Goal: Task Accomplishment & Management: Use online tool/utility

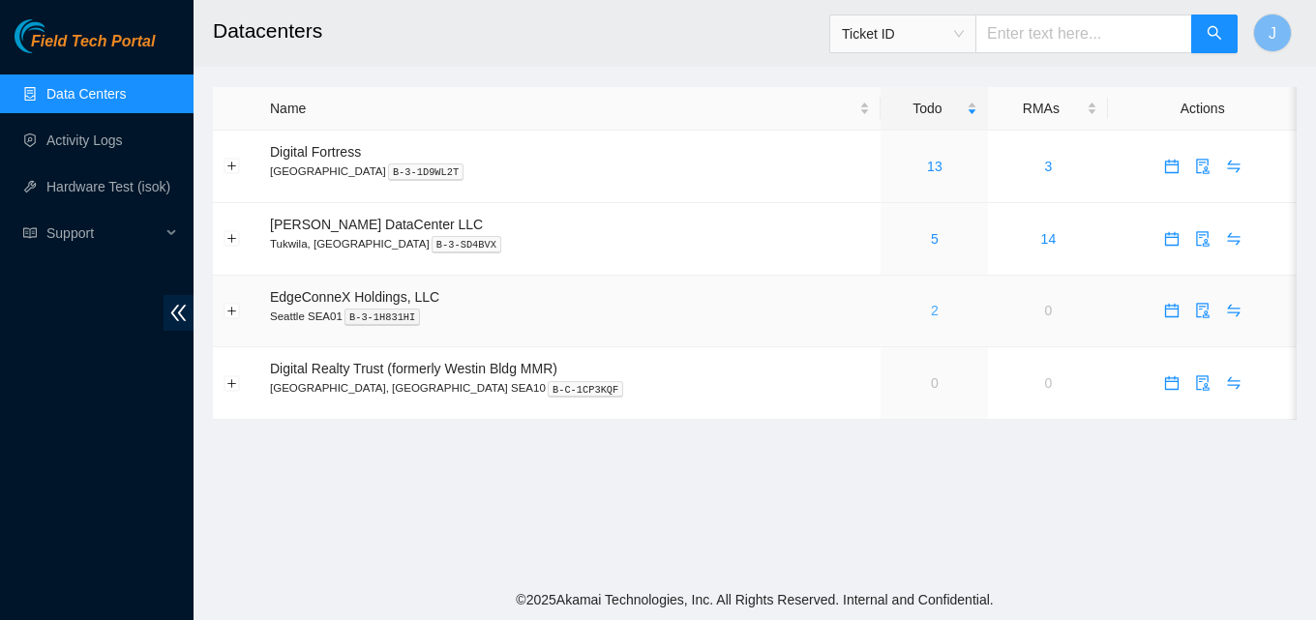
click at [931, 310] on link "2" at bounding box center [935, 310] width 8 height 15
click at [904, 309] on div "2" at bounding box center [934, 310] width 86 height 21
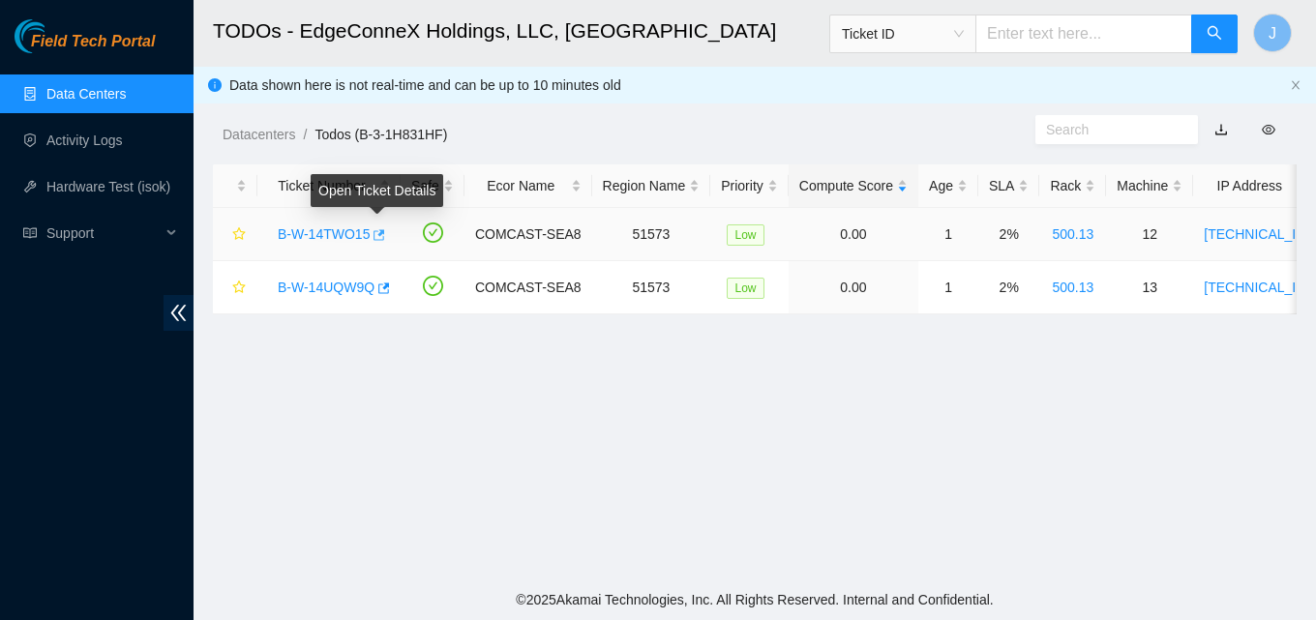
click at [380, 235] on icon "button" at bounding box center [378, 235] width 14 height 14
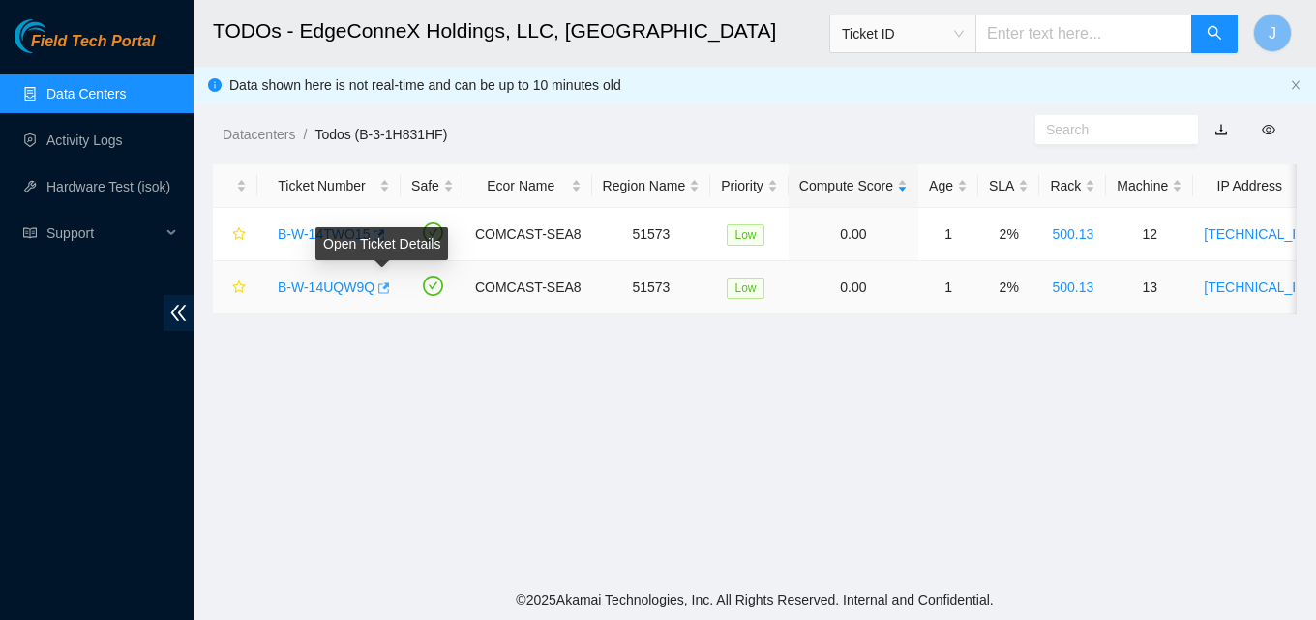
click at [386, 291] on icon "button" at bounding box center [382, 289] width 14 height 14
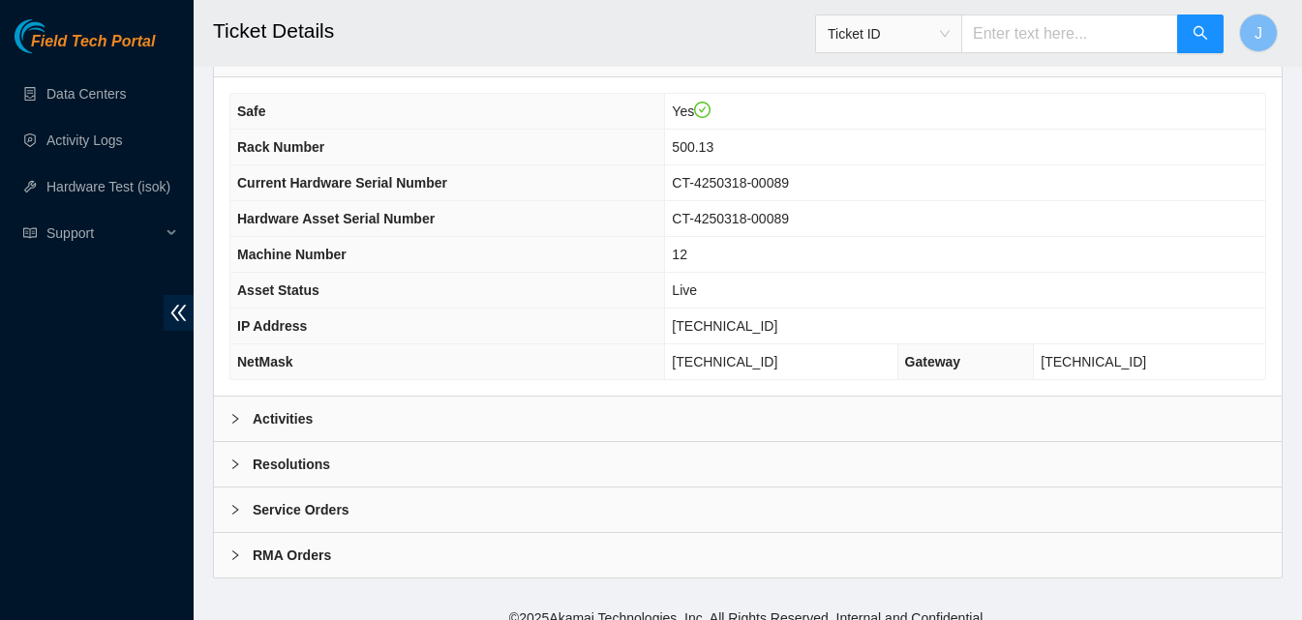
scroll to position [778, 0]
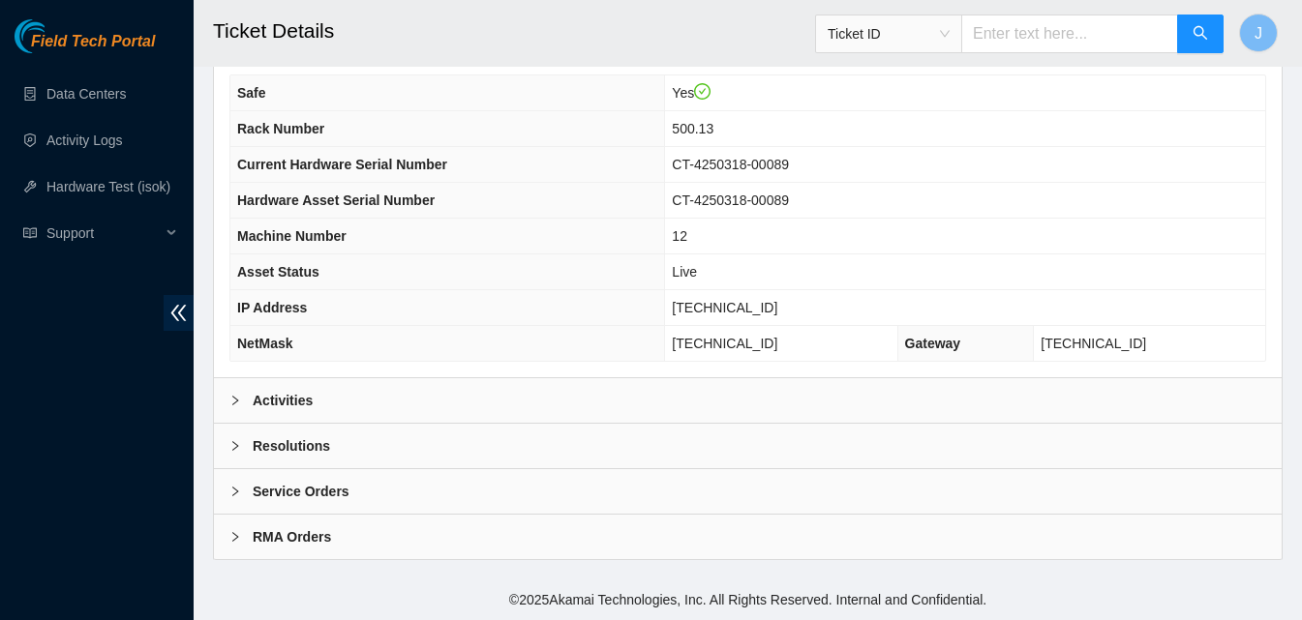
click at [1001, 389] on div "Activities" at bounding box center [747, 400] width 1067 height 45
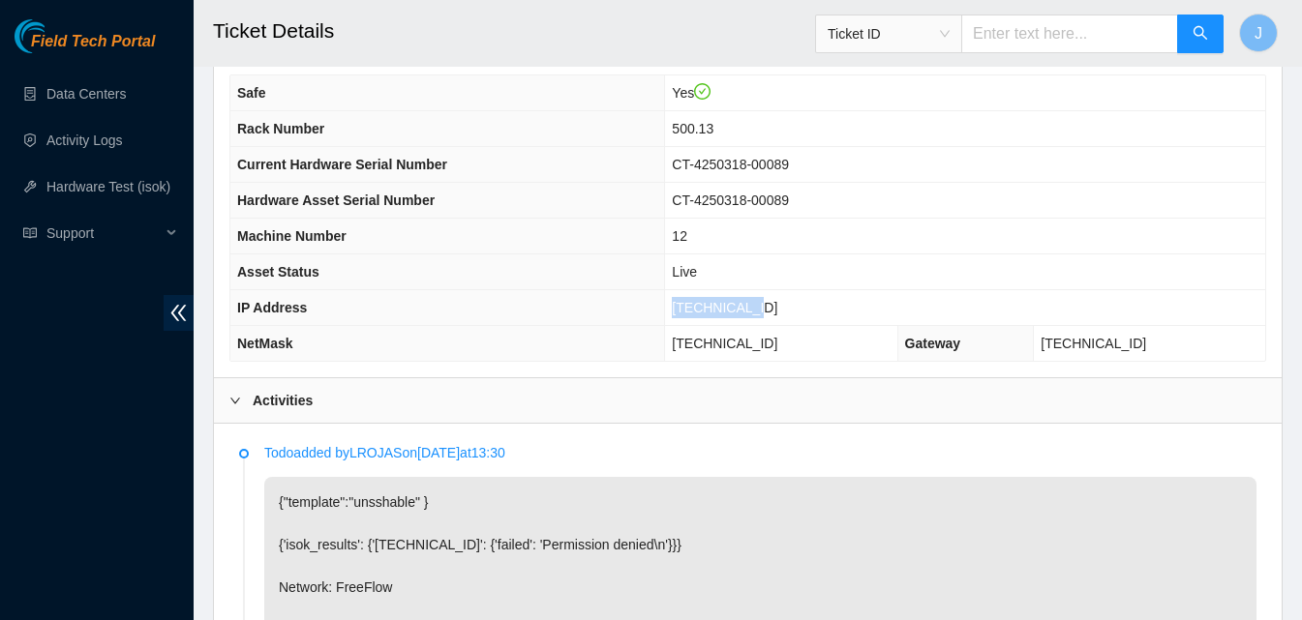
drag, startPoint x: 823, startPoint y: 309, endPoint x: 696, endPoint y: 308, distance: 126.8
click at [697, 308] on tr "IP Address 23.32.46.213" at bounding box center [747, 308] width 1034 height 36
copy tr "23.32.46.213"
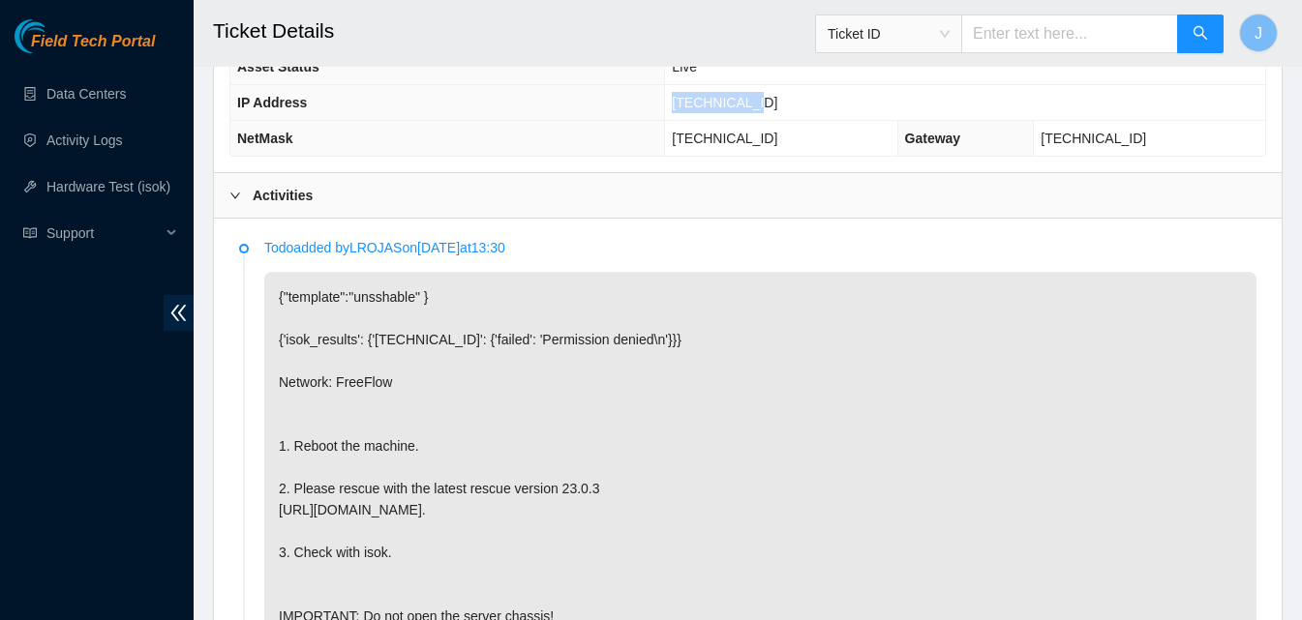
scroll to position [1036, 0]
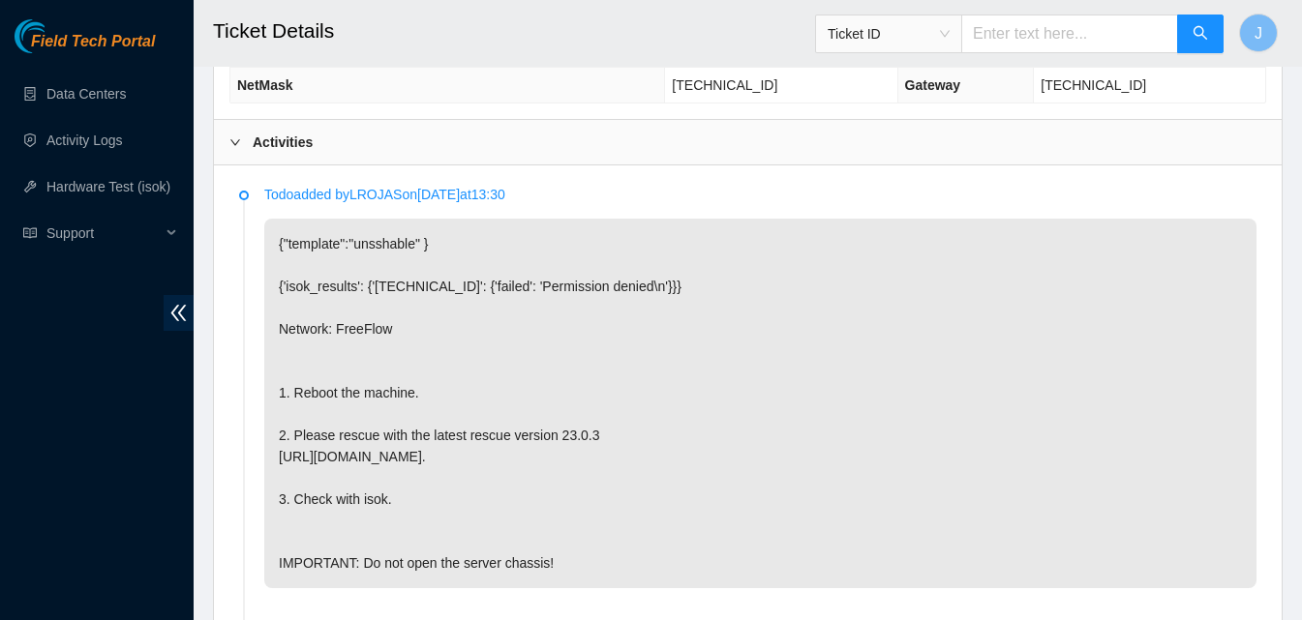
drag, startPoint x: 1315, startPoint y: 285, endPoint x: 1297, endPoint y: 342, distance: 60.0
click at [1297, 342] on main "Ticket Details Ticket ID J Datacenters / Todos (B-3-1H831HF) / B-W-14TWO15 / Da…" at bounding box center [748, 234] width 1108 height 2541
click at [674, 146] on div "Activities" at bounding box center [747, 142] width 1067 height 45
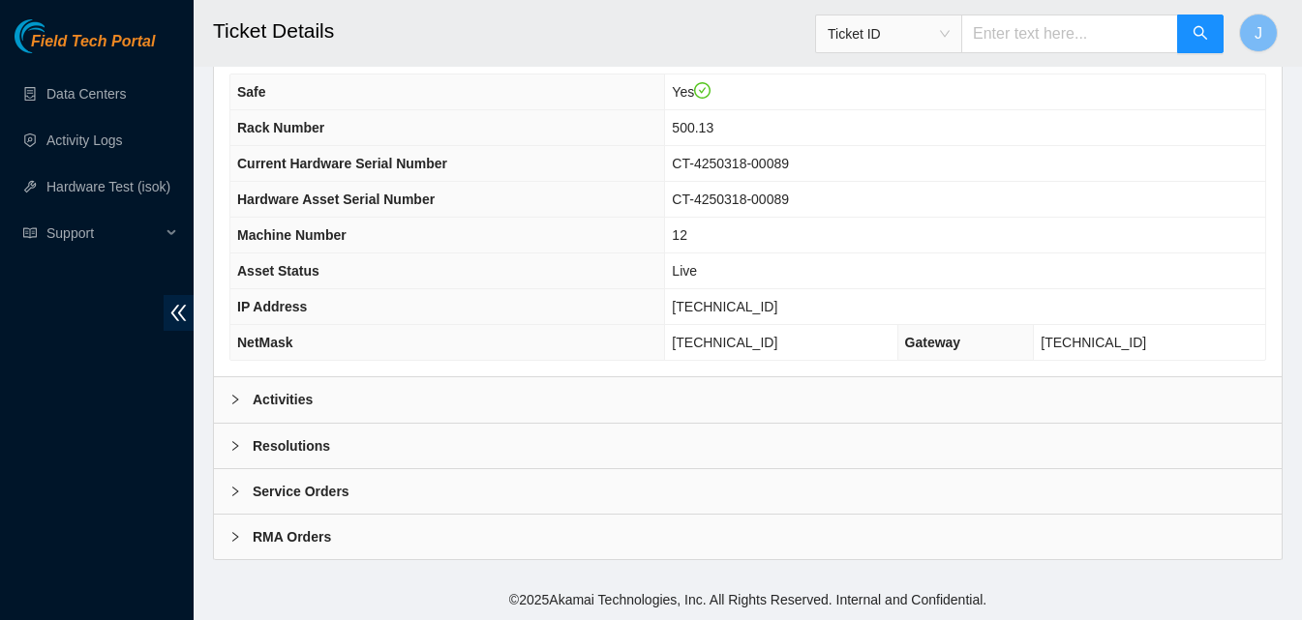
scroll to position [778, 0]
click at [704, 435] on div "Resolutions" at bounding box center [747, 446] width 1067 height 45
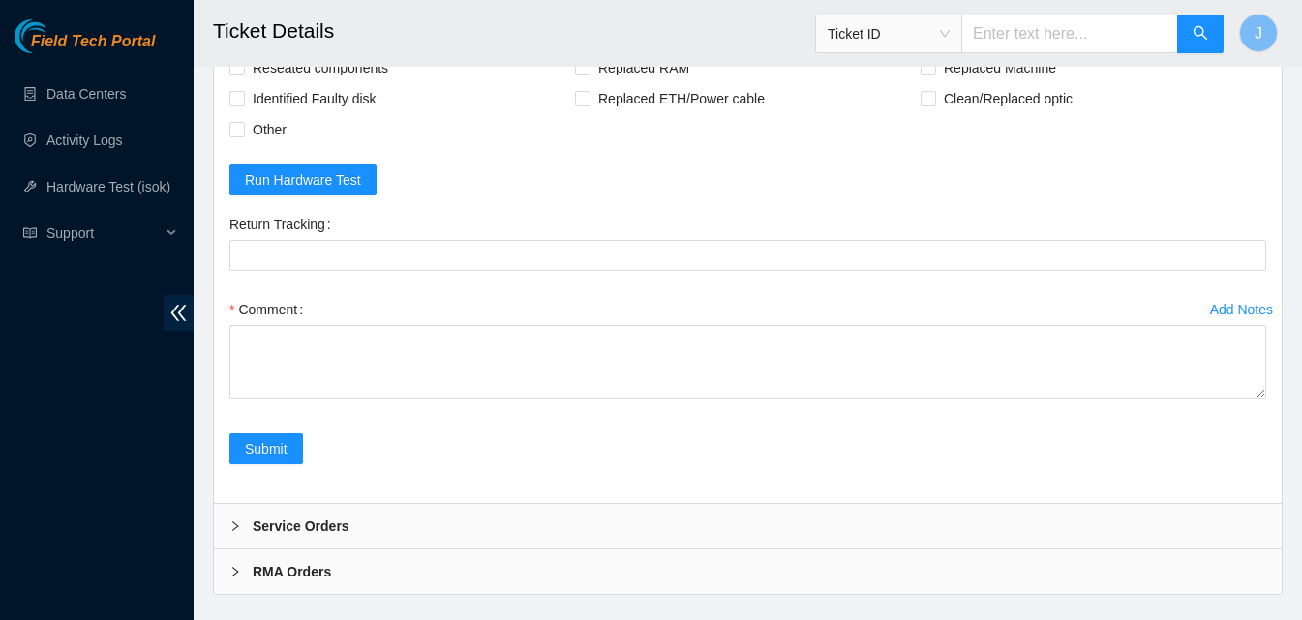
scroll to position [1245, 0]
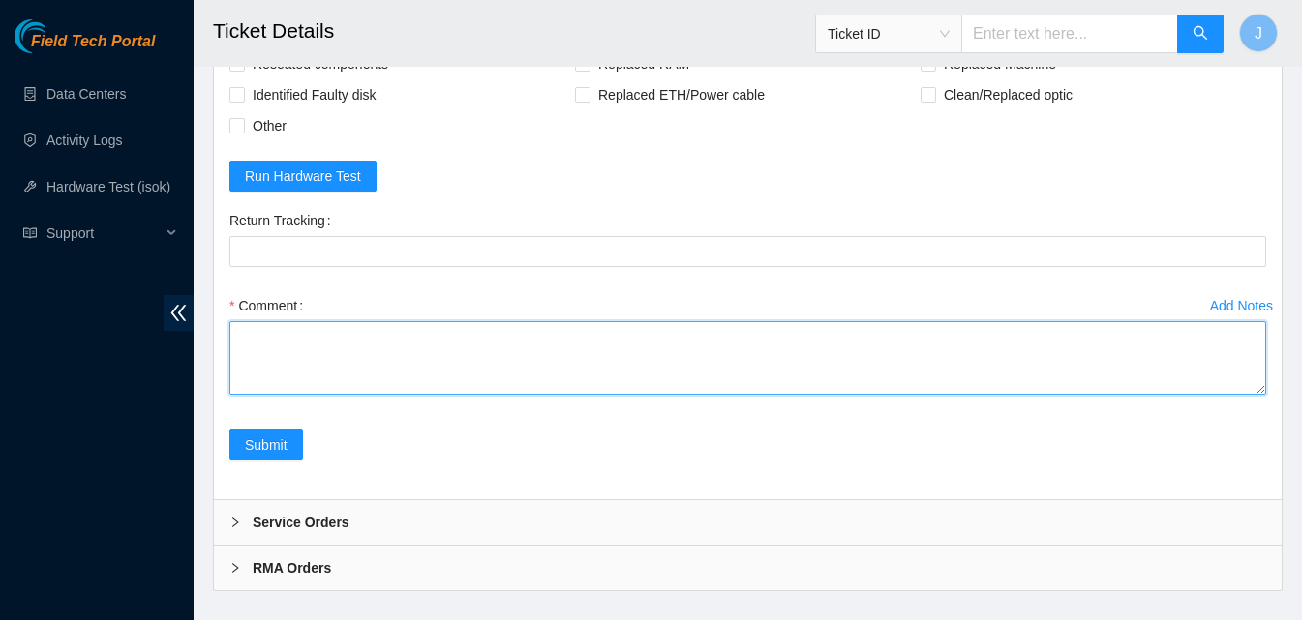
click at [685, 380] on textarea "Comment" at bounding box center [747, 358] width 1036 height 74
type textarea "P"
type textarea "server was frozen power cycled. rescued ran isok passed."
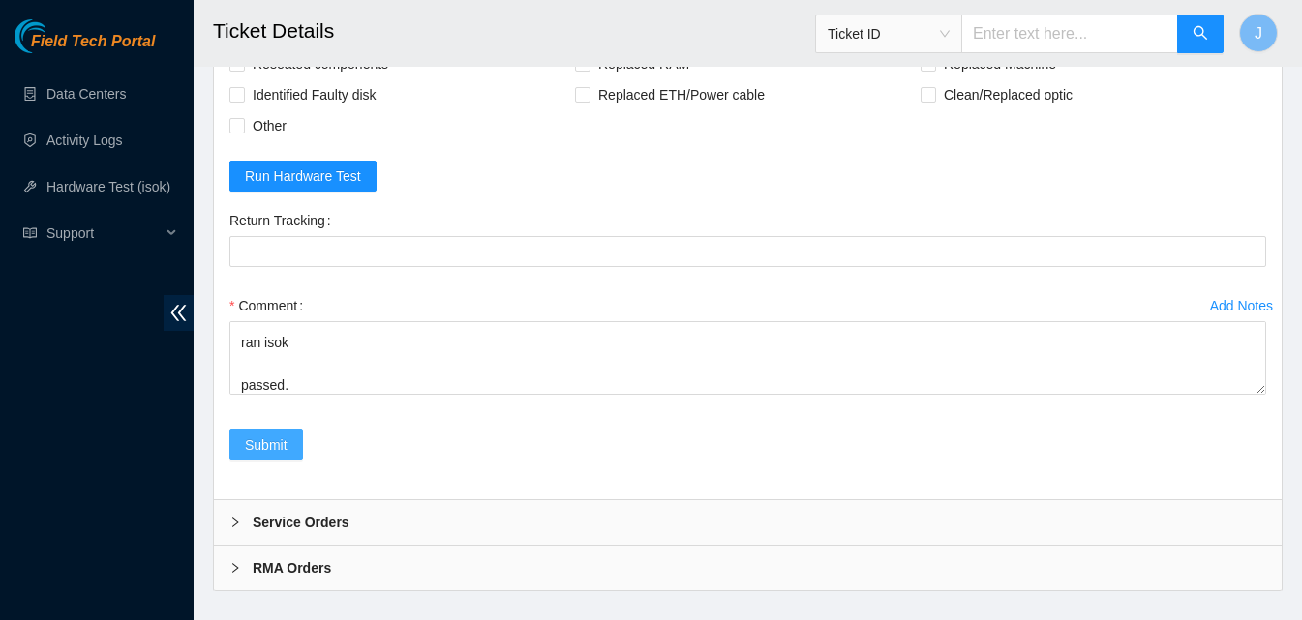
click at [275, 441] on span "Submit" at bounding box center [266, 445] width 43 height 21
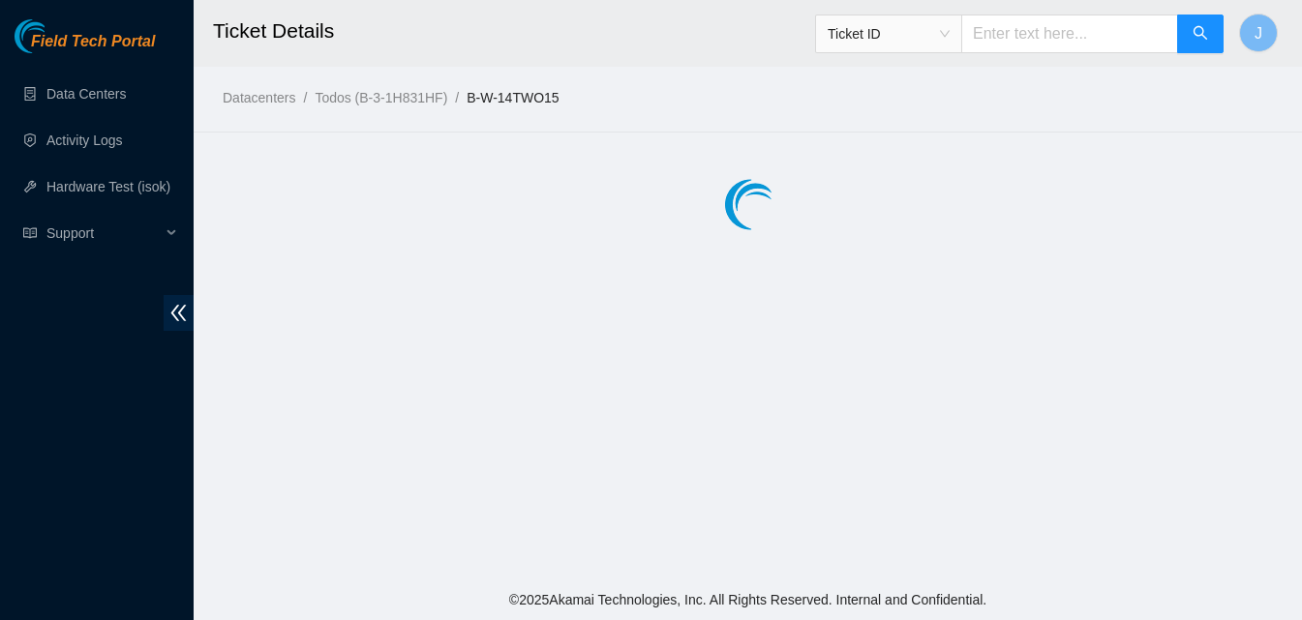
scroll to position [0, 0]
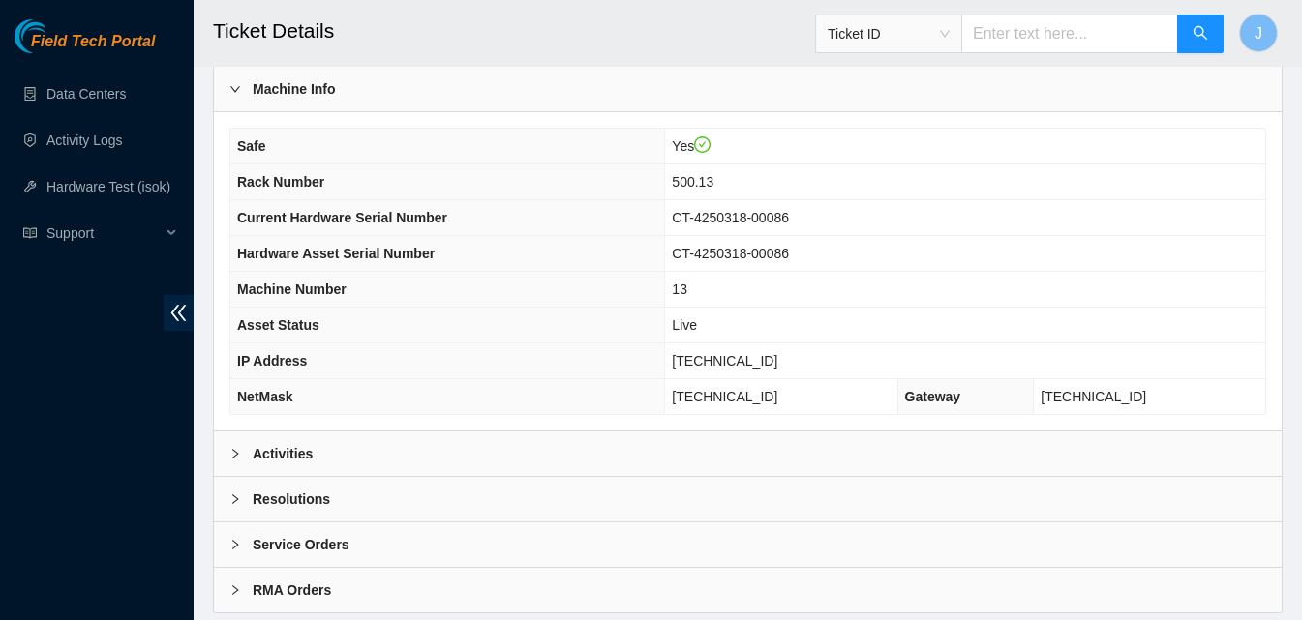
scroll to position [723, 0]
click at [440, 479] on div "Resolutions" at bounding box center [747, 501] width 1067 height 45
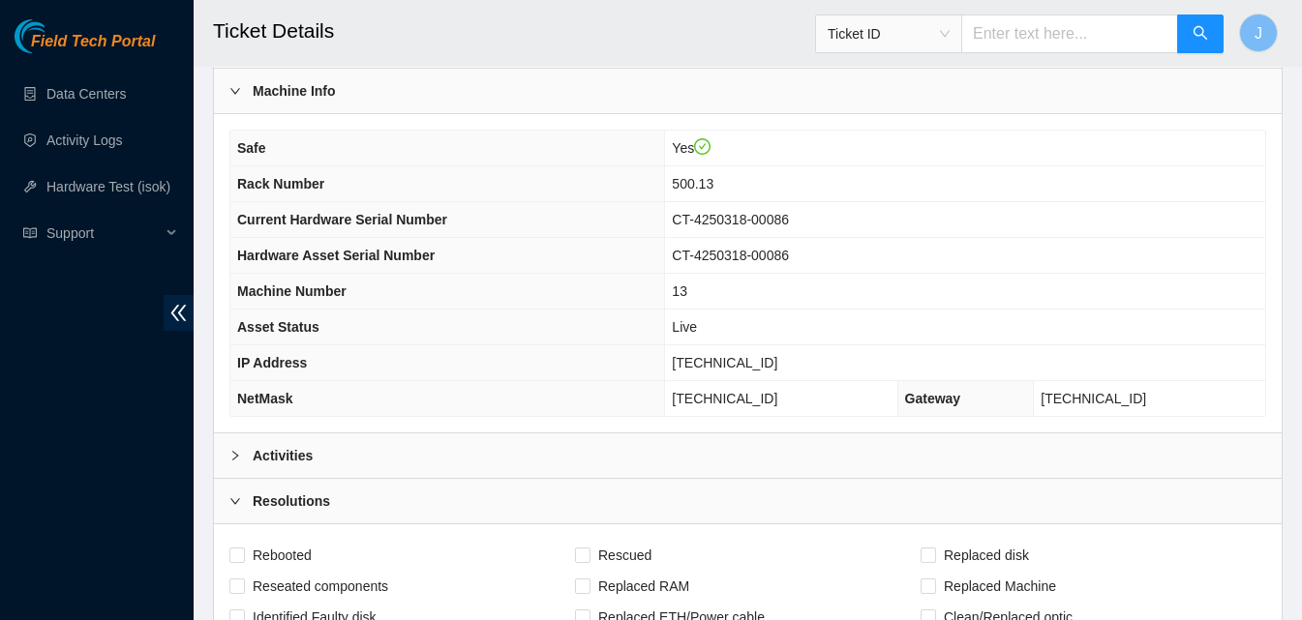
click at [448, 463] on div "Activities" at bounding box center [747, 456] width 1067 height 45
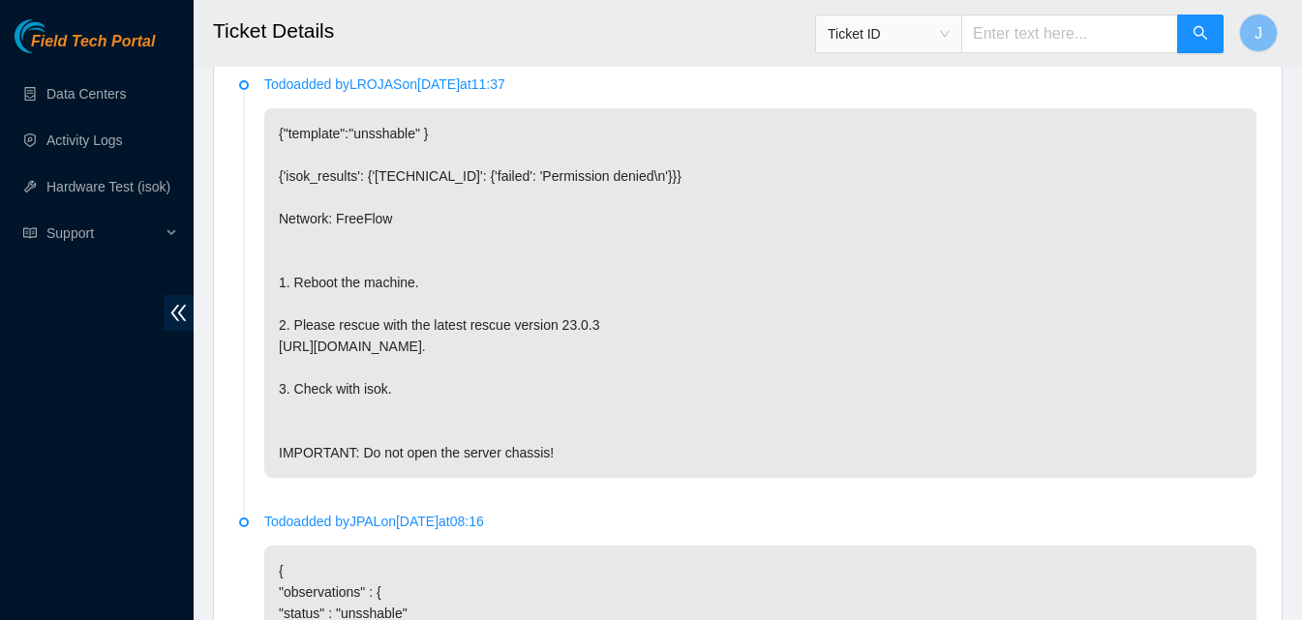
scroll to position [1110, 0]
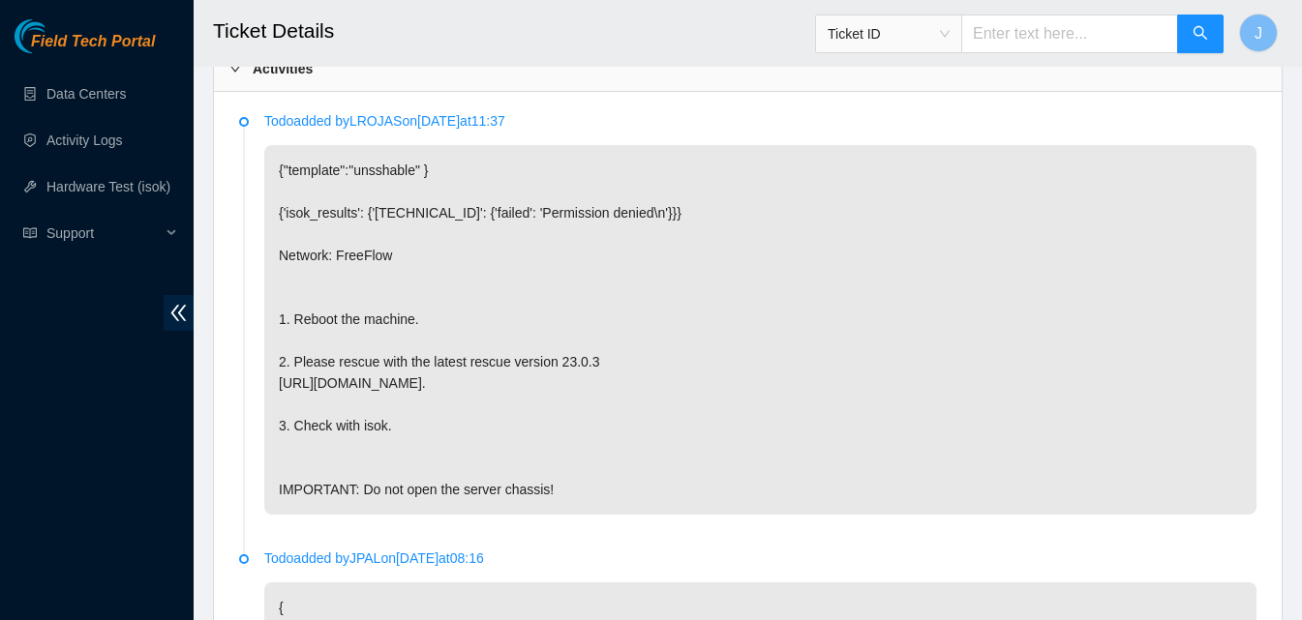
click at [1084, 376] on p "{"template":"unsshable" } {'isok_results': {'23.32.46.214': {'failed': 'Permiss…" at bounding box center [760, 330] width 992 height 370
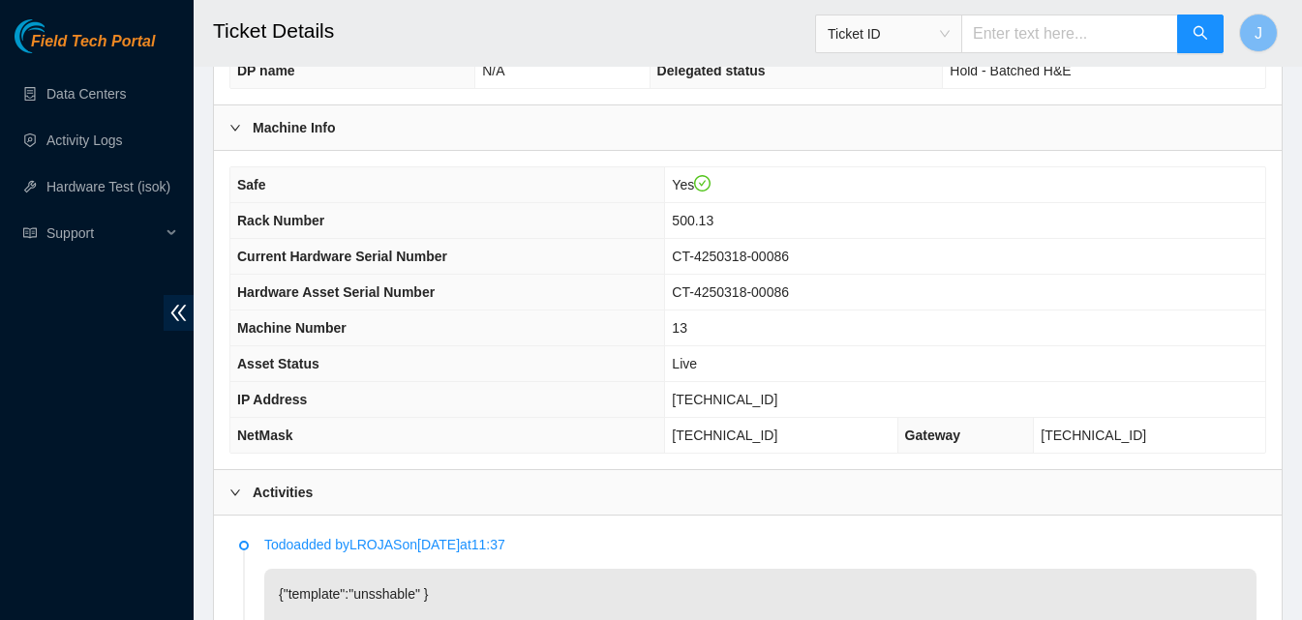
scroll to position [668, 0]
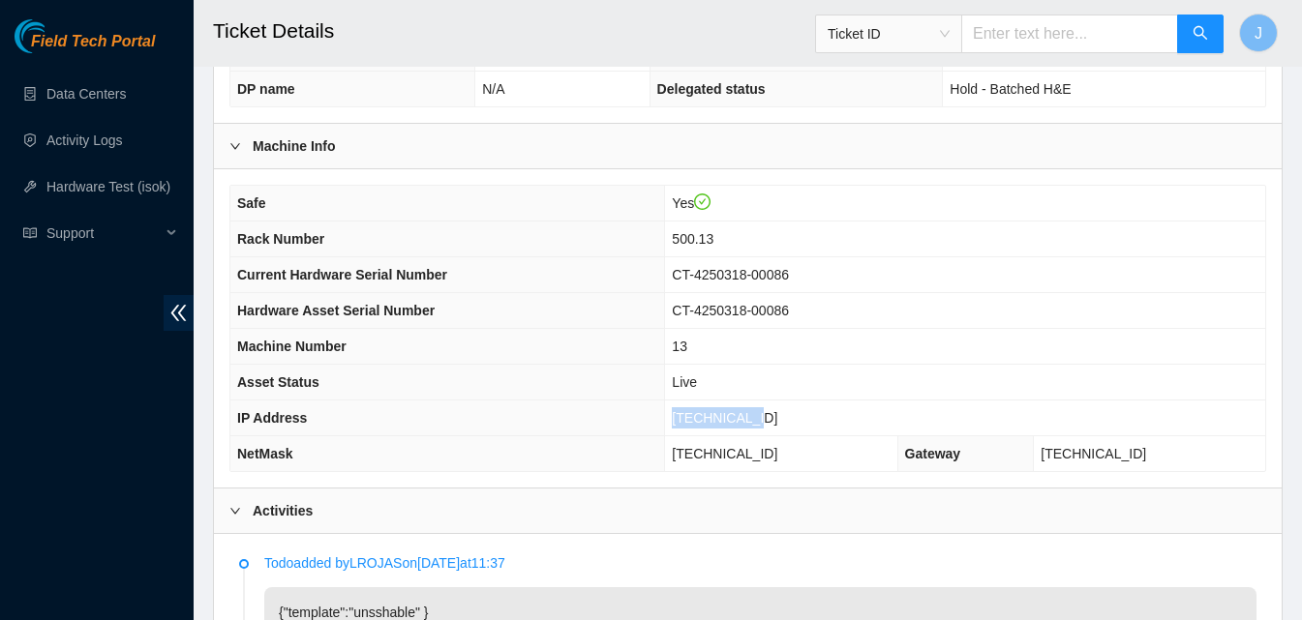
drag, startPoint x: 820, startPoint y: 424, endPoint x: 713, endPoint y: 429, distance: 106.6
click at [713, 429] on tr "IP Address 23.32.46.214" at bounding box center [747, 419] width 1034 height 36
copy tr "23.32.46.214"
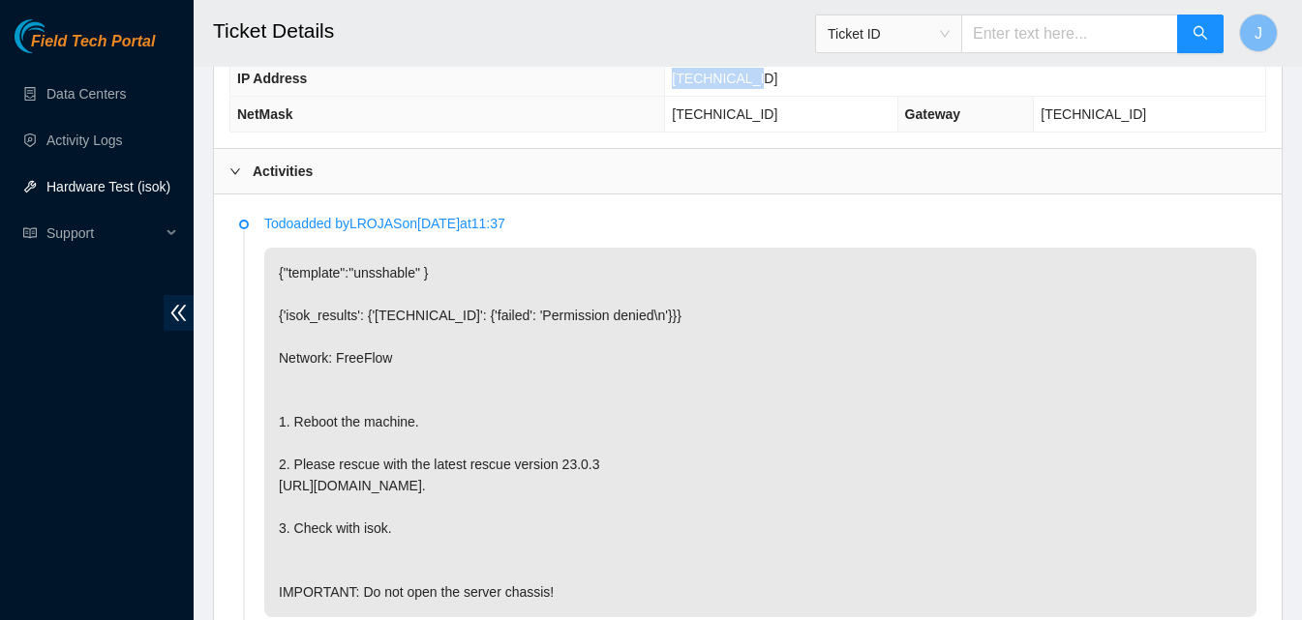
scroll to position [929, 0]
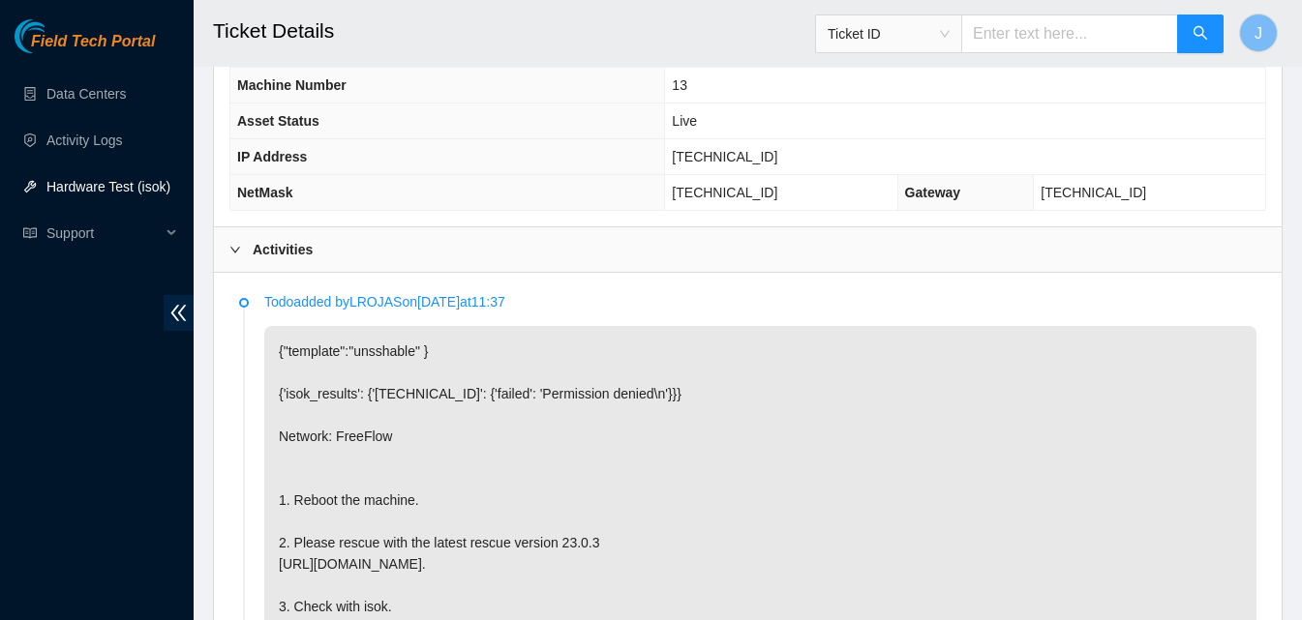
click at [928, 253] on div "Activities" at bounding box center [747, 249] width 1067 height 45
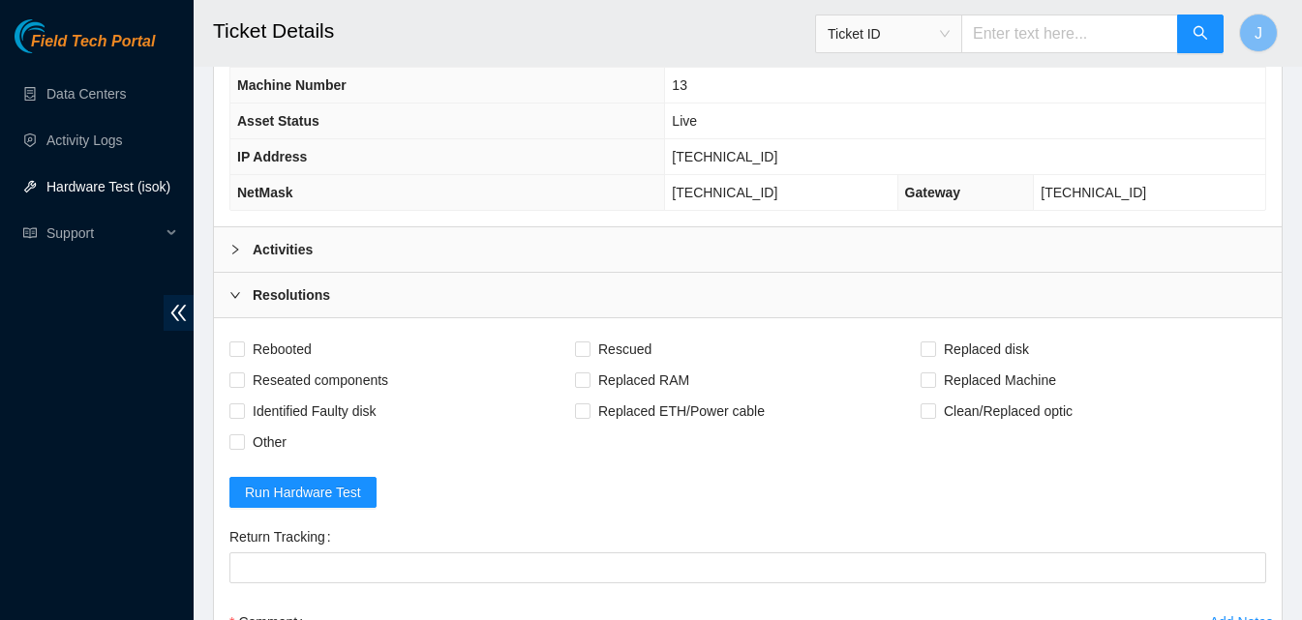
drag, startPoint x: 1296, startPoint y: 373, endPoint x: 1315, endPoint y: 451, distance: 80.7
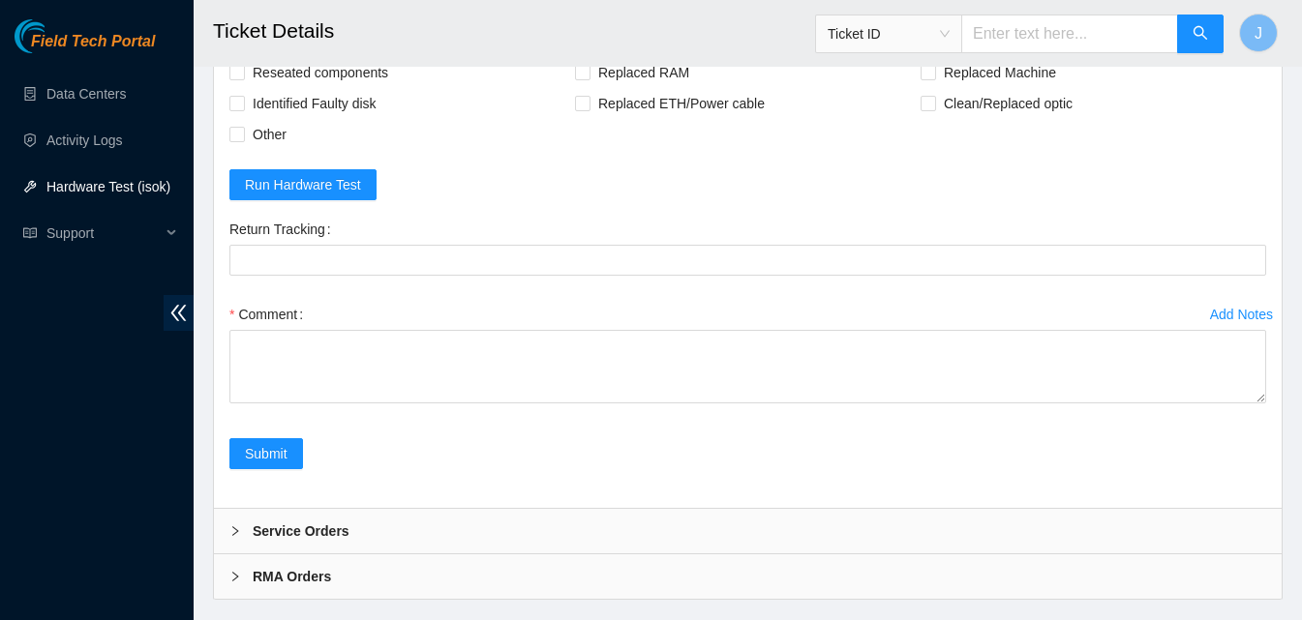
scroll to position [1276, 0]
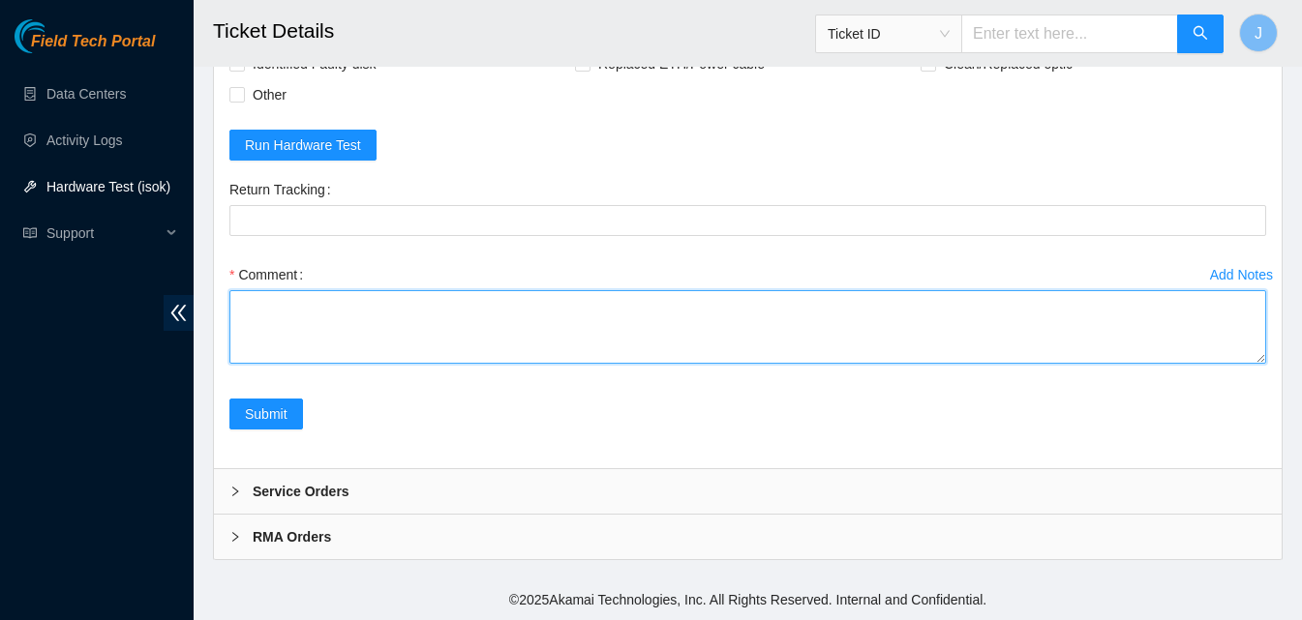
click at [770, 355] on textarea "Comment" at bounding box center [747, 327] width 1036 height 74
type textarea "server was frozen nothing over puddy power cycled rescued ran isok passed"
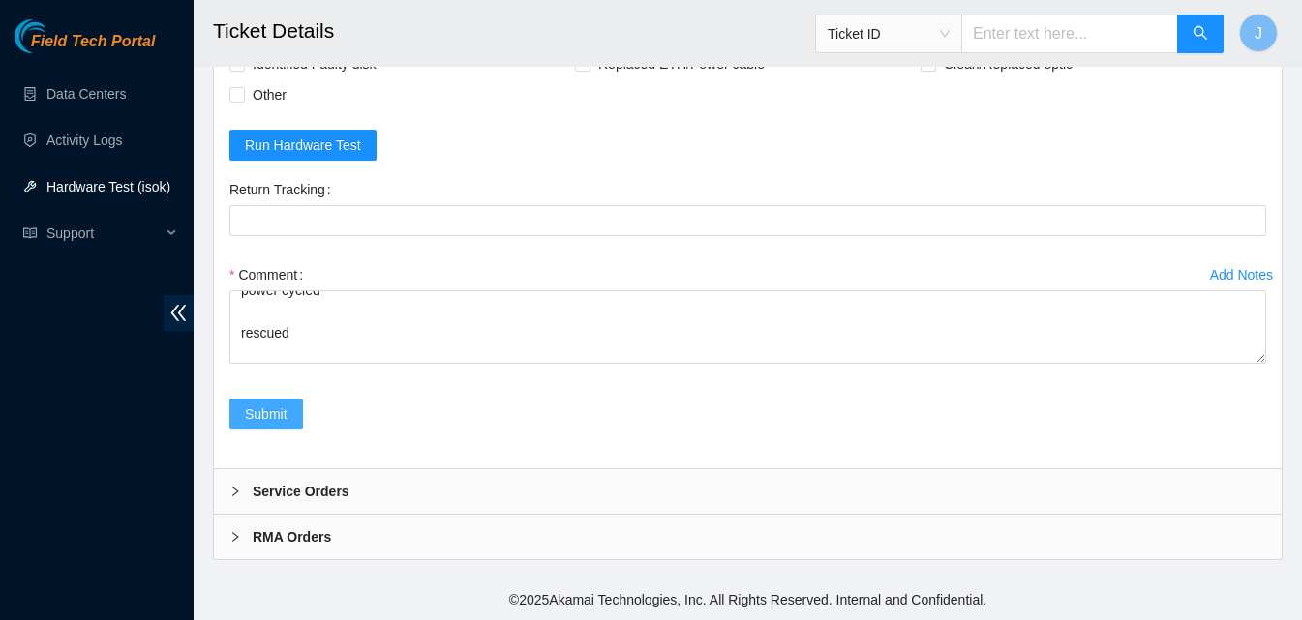
click at [262, 418] on span "Submit" at bounding box center [266, 414] width 43 height 21
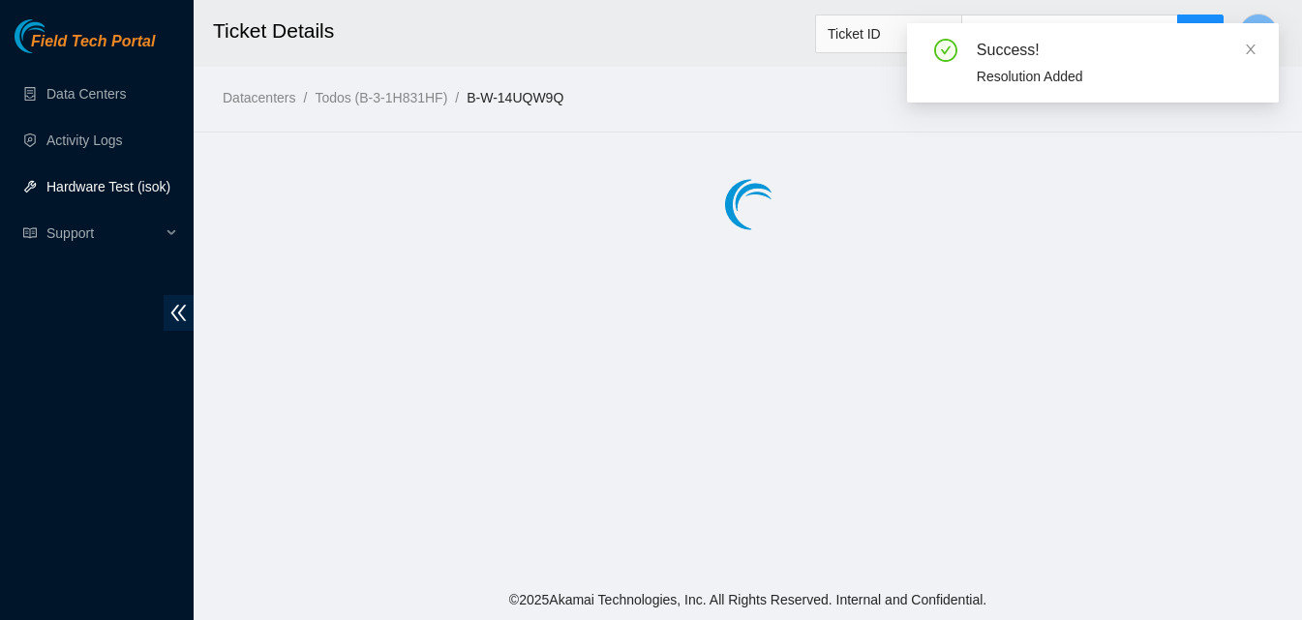
scroll to position [0, 0]
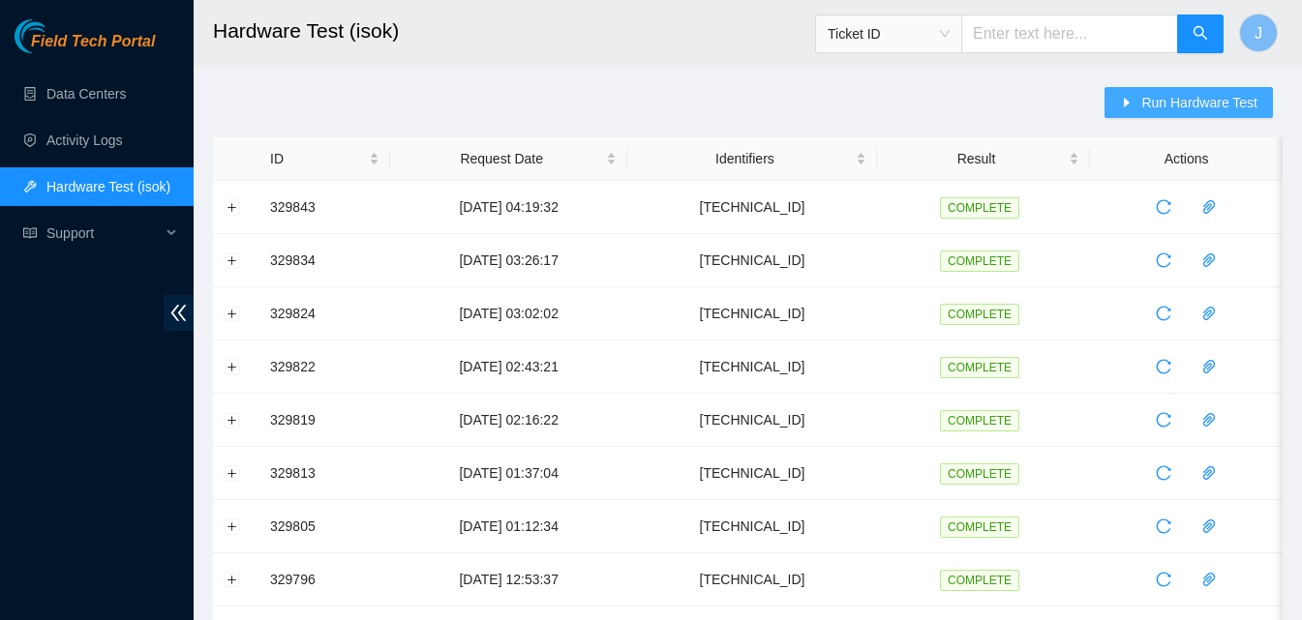
click at [1176, 92] on span "Run Hardware Test" at bounding box center [1199, 102] width 116 height 21
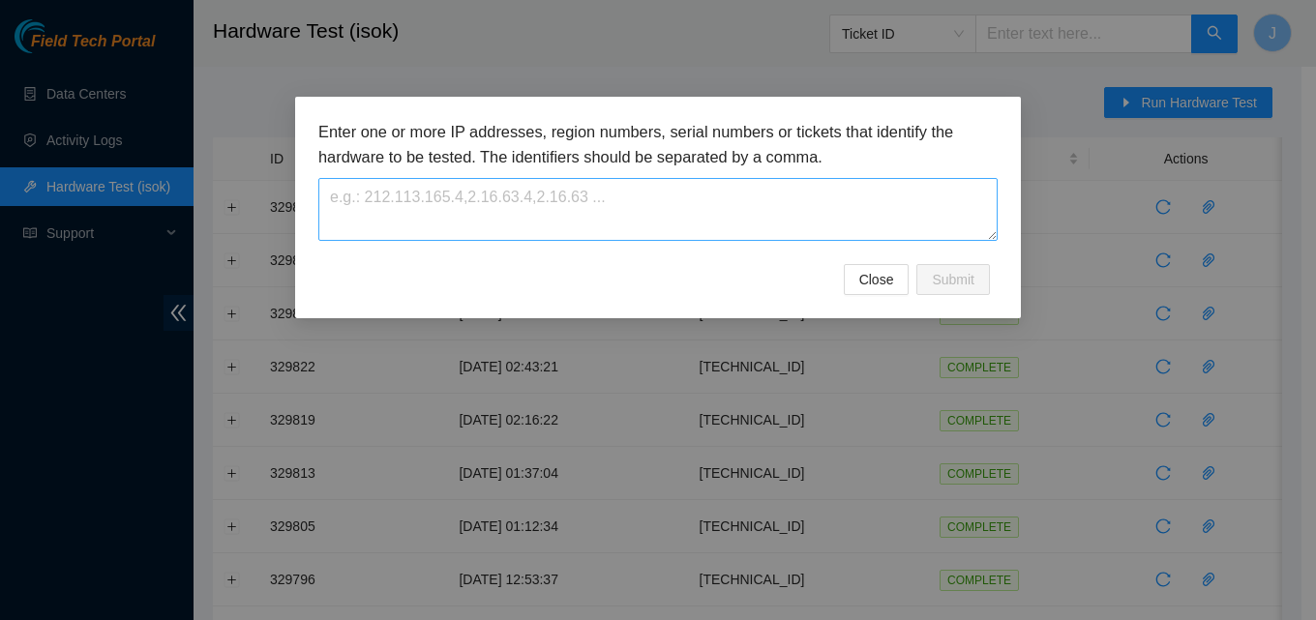
drag, startPoint x: 734, startPoint y: 262, endPoint x: 719, endPoint y: 228, distance: 37.2
click at [731, 255] on div "Enter one or more IP addresses, region numbers, serial numbers or tickets that …" at bounding box center [657, 192] width 679 height 144
click at [717, 228] on textarea at bounding box center [657, 209] width 679 height 63
paste textarea "[TECHNICAL_ID]"
type textarea "23.32.46.214"
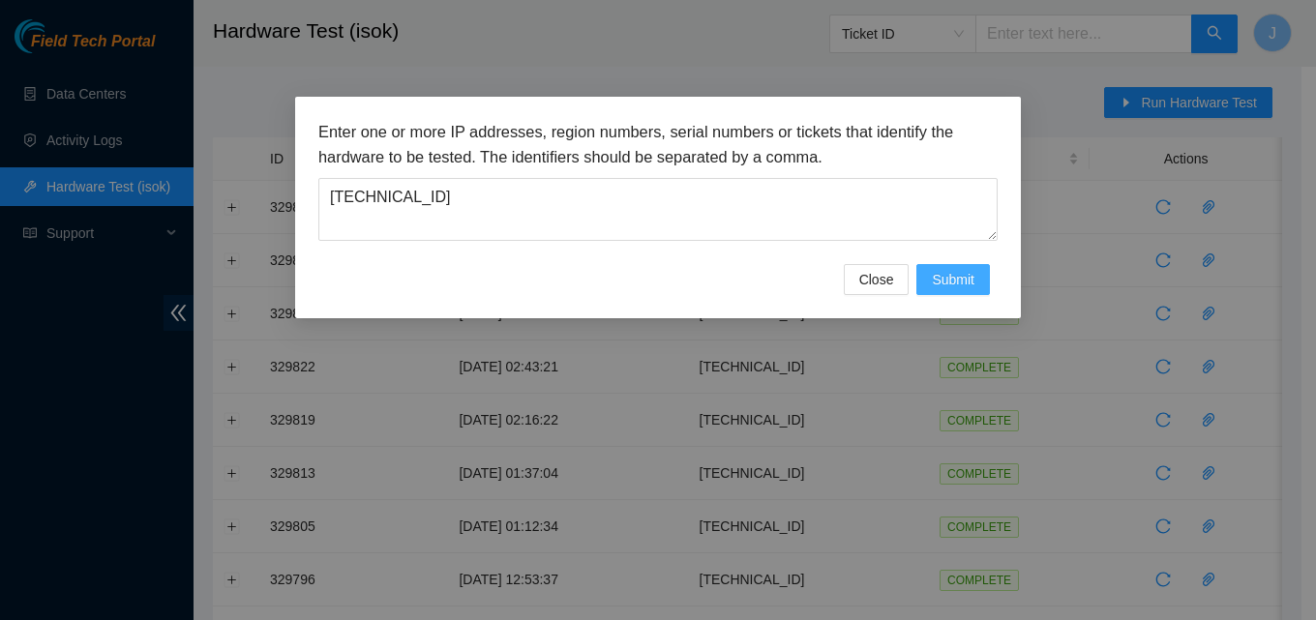
click at [959, 286] on span "Submit" at bounding box center [953, 279] width 43 height 21
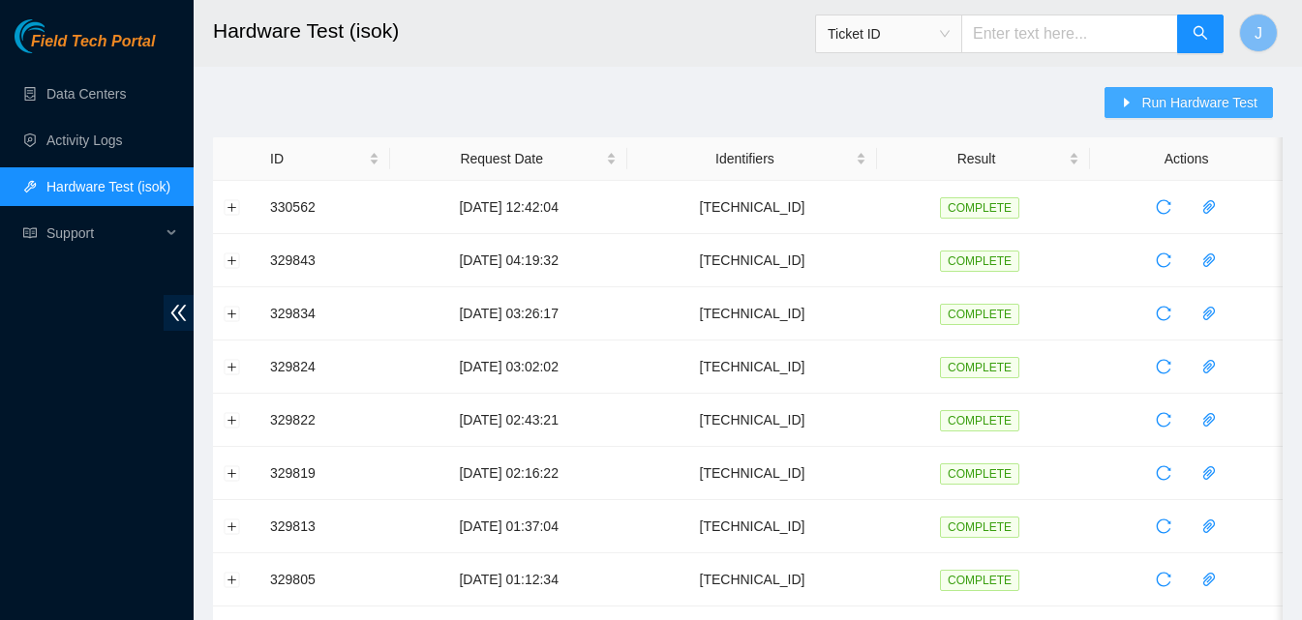
click at [1185, 98] on span "Run Hardware Test" at bounding box center [1199, 102] width 116 height 21
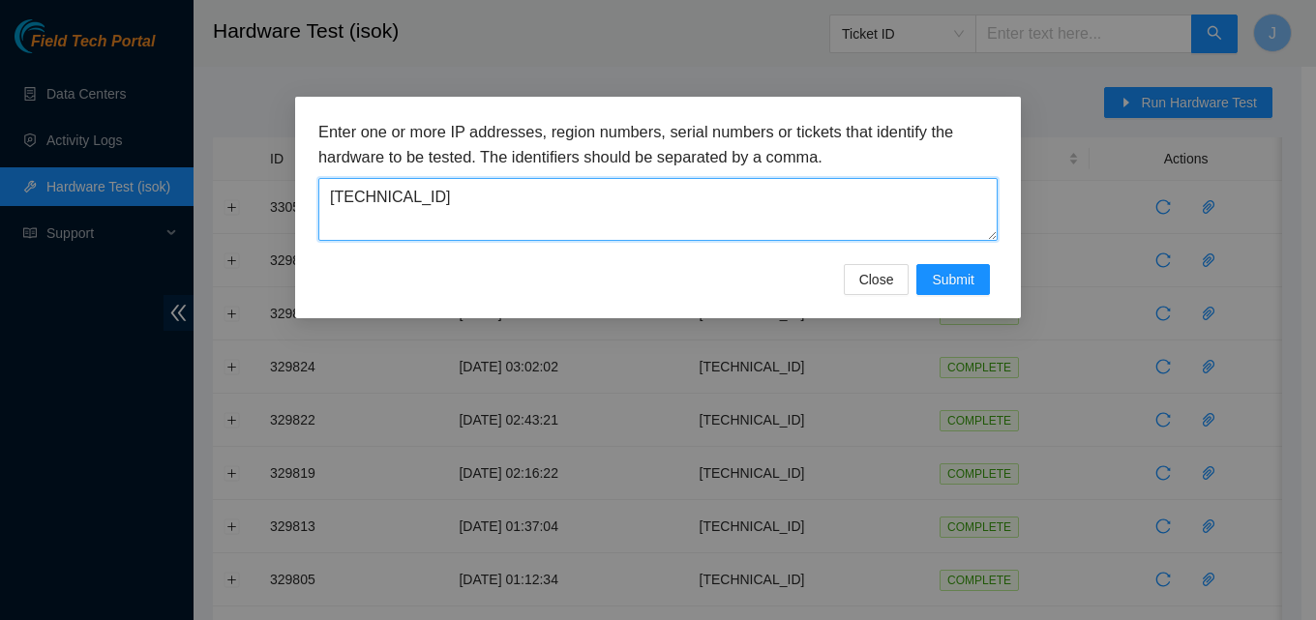
drag, startPoint x: 707, startPoint y: 214, endPoint x: 65, endPoint y: 285, distance: 646.4
click at [65, 285] on div "Enter one or more IP addresses, region numbers, serial numbers or tickets that …" at bounding box center [658, 310] width 1316 height 620
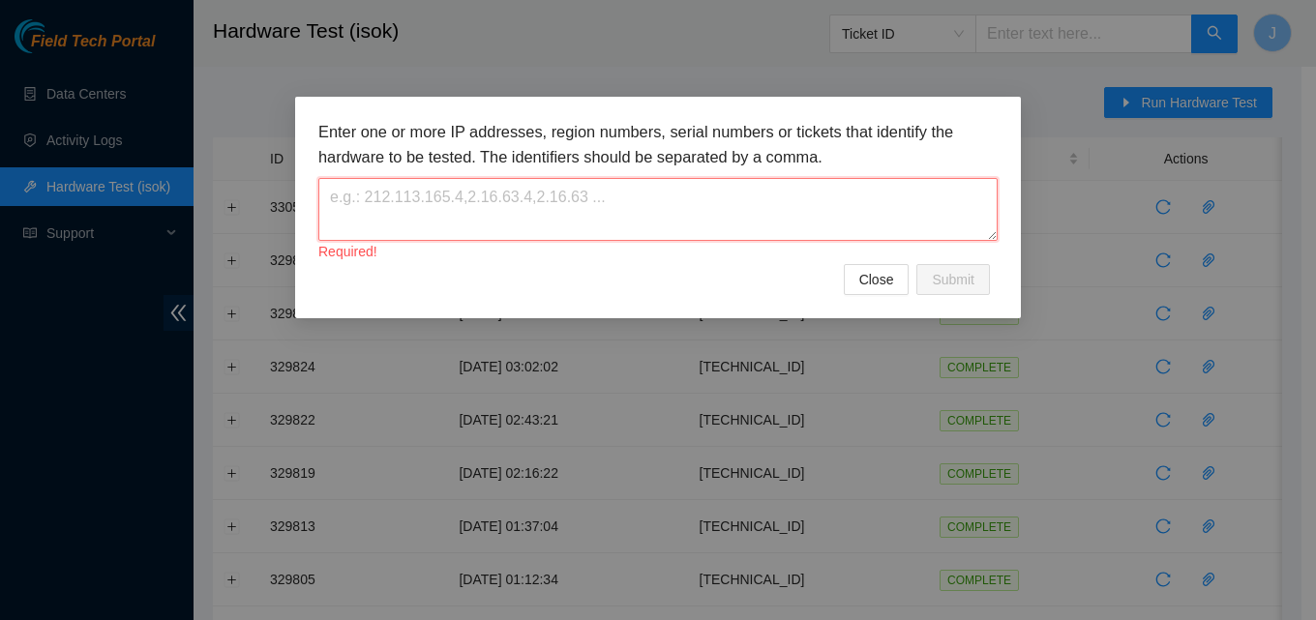
paste textarea "23.32.46.213"
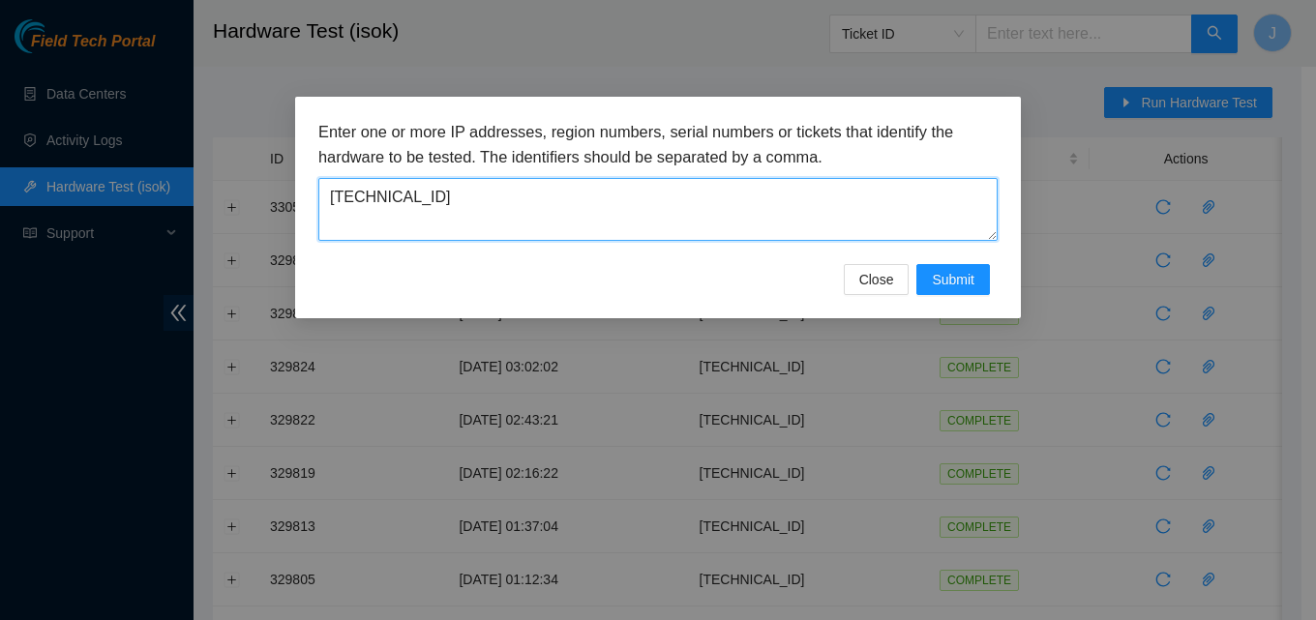
type textarea "23.32.46.213"
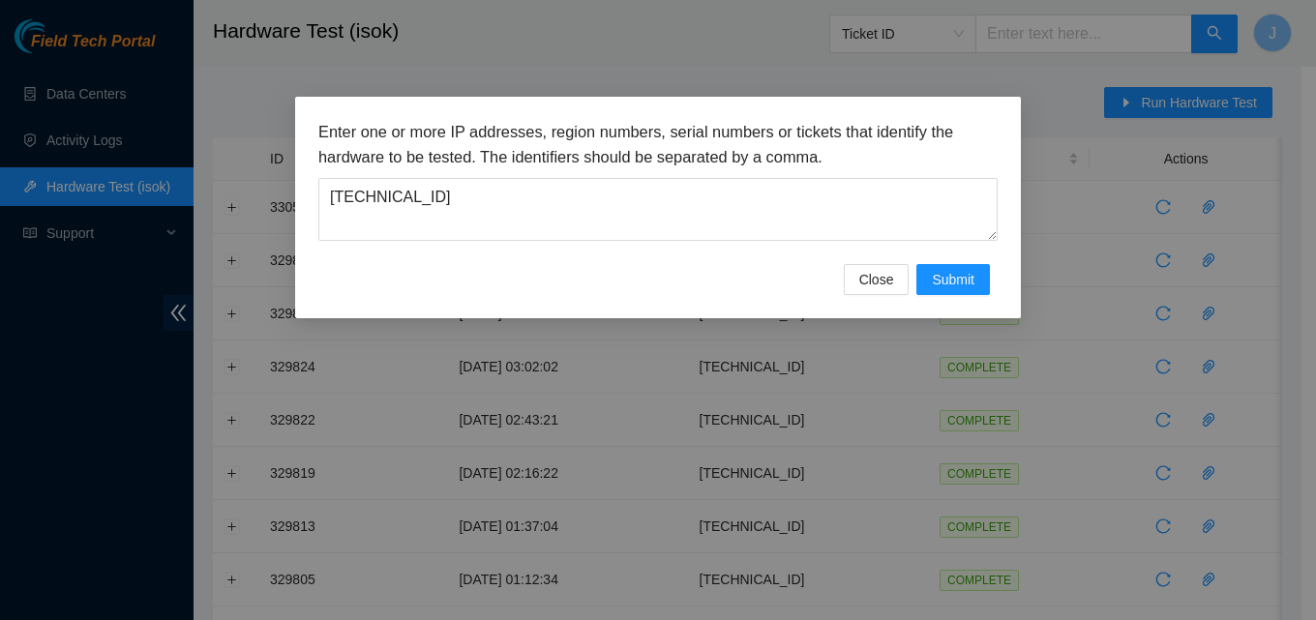
click at [803, 133] on h3 "Enter one or more IP addresses, region numbers, serial numbers or tickets that …" at bounding box center [657, 144] width 679 height 49
click at [961, 272] on span "Submit" at bounding box center [953, 279] width 43 height 21
